Goal: Task Accomplishment & Management: Manage account settings

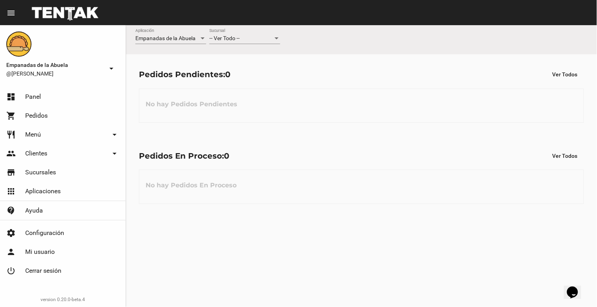
click at [237, 39] on span "-- Ver Todo --" at bounding box center [224, 38] width 30 height 6
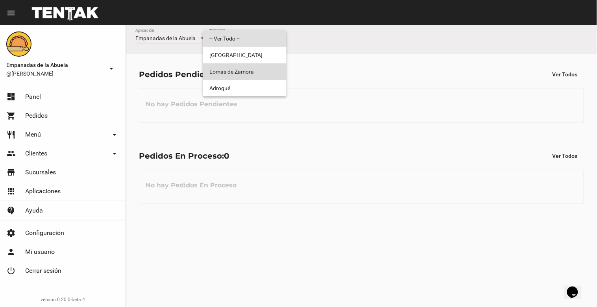
click at [242, 72] on span "Lomas de Zamora" at bounding box center [244, 71] width 71 height 17
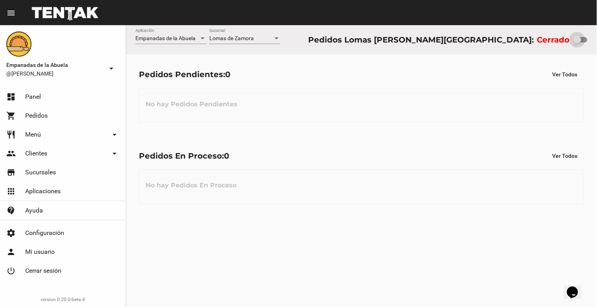
click at [451, 37] on div at bounding box center [577, 40] width 8 height 8
click at [451, 42] on input "checkbox" at bounding box center [577, 42] width 0 height 0
checkbox input "true"
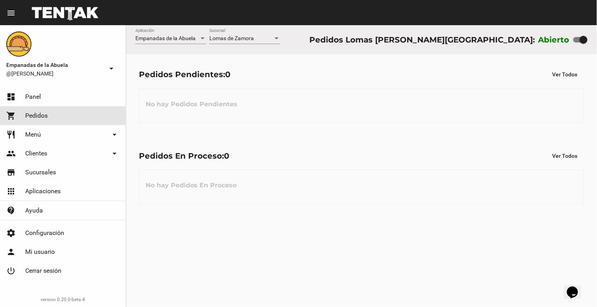
click at [44, 113] on span "Pedidos" at bounding box center [36, 116] width 22 height 8
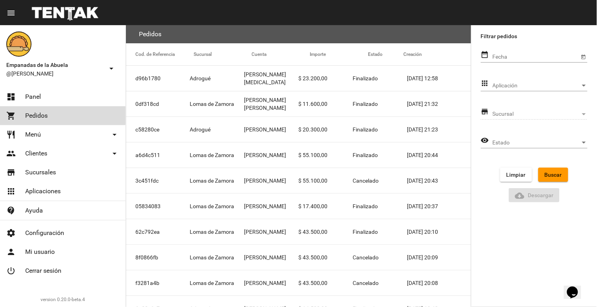
click at [60, 112] on link "shopping_cart Pedidos" at bounding box center [62, 115] width 125 height 19
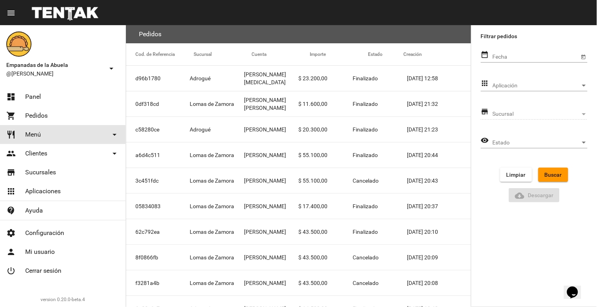
click at [112, 131] on mat-icon "arrow_drop_down" at bounding box center [114, 134] width 9 height 9
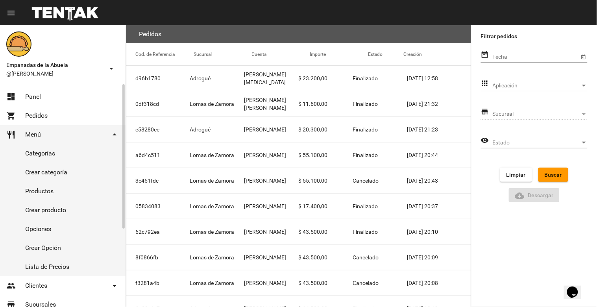
click at [52, 185] on link "Productos" at bounding box center [62, 191] width 125 height 19
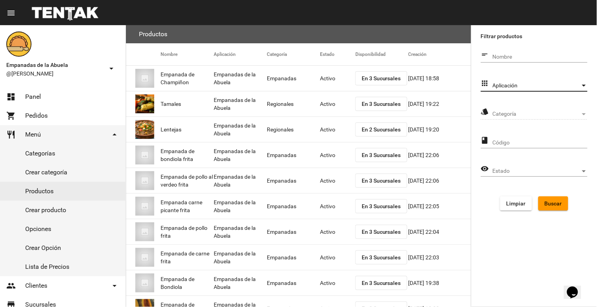
click at [451, 83] on span "Aplicación" at bounding box center [536, 86] width 88 height 6
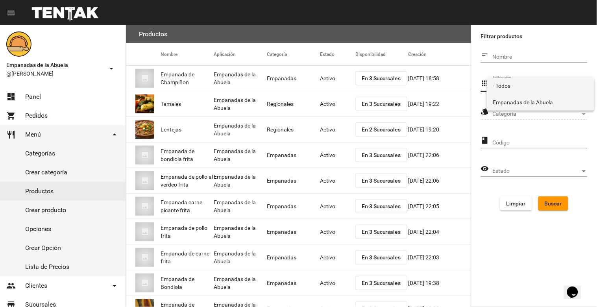
click at [451, 103] on span "Empanadas de la Abuela" at bounding box center [540, 102] width 95 height 17
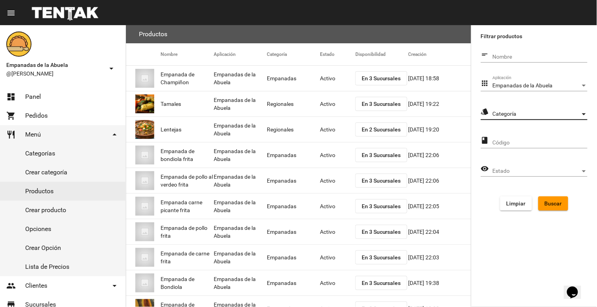
click at [451, 114] on span "Categoría" at bounding box center [536, 114] width 88 height 6
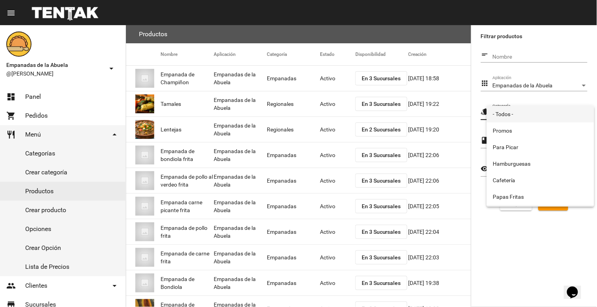
scroll to position [131, 0]
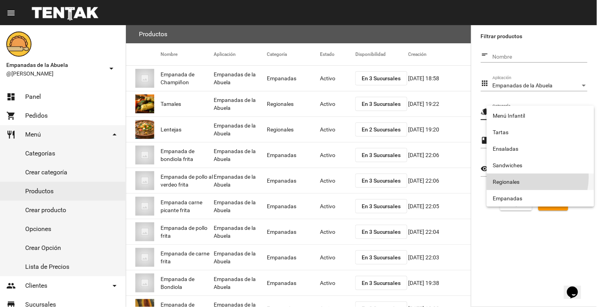
click at [451, 177] on span "Regionales" at bounding box center [540, 181] width 95 height 17
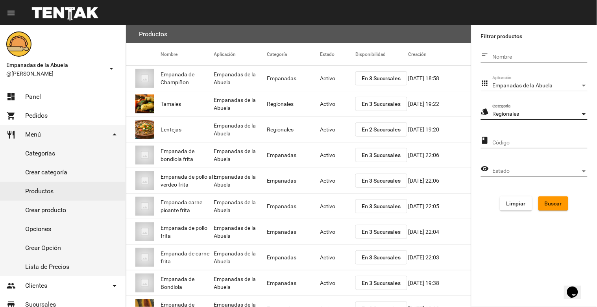
click at [451, 204] on span "Buscar" at bounding box center [552, 203] width 17 height 6
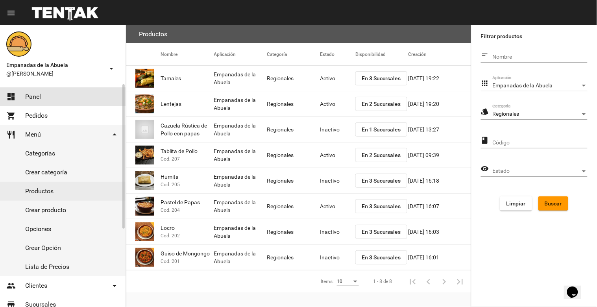
click at [57, 96] on link "dashboard Panel" at bounding box center [62, 96] width 125 height 19
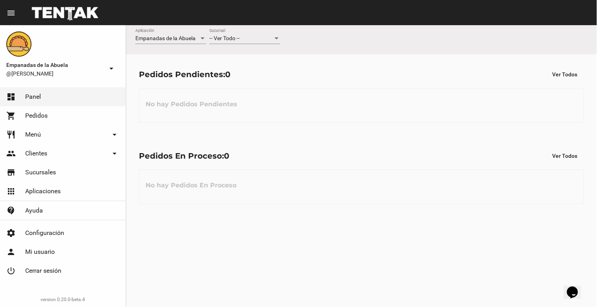
click at [247, 33] on div "-- Ver Todo -- Sucursal" at bounding box center [244, 36] width 71 height 15
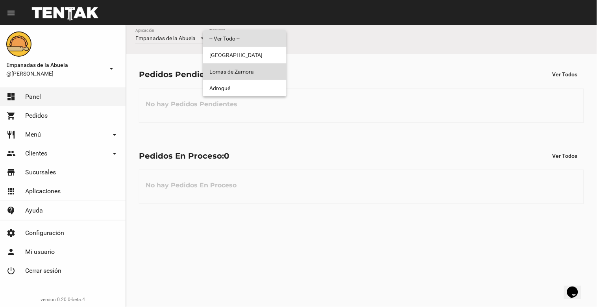
click at [261, 73] on span "Lomas de Zamora" at bounding box center [244, 71] width 71 height 17
